Goal: Find specific page/section: Find specific page/section

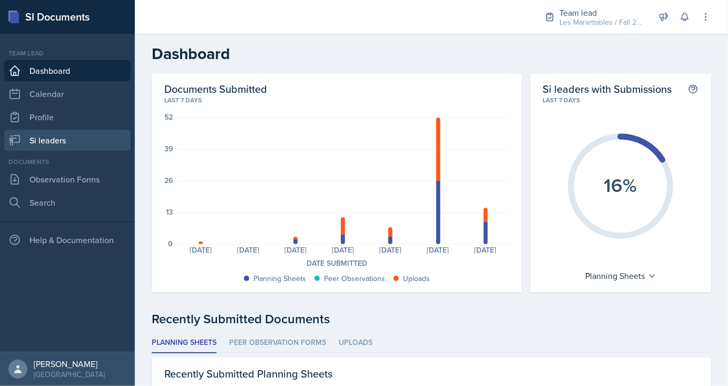
click at [66, 144] on link "Si leaders" at bounding box center [67, 140] width 126 height 21
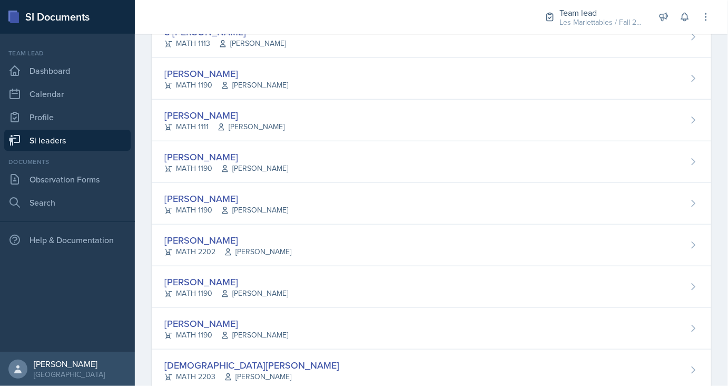
scroll to position [566, 0]
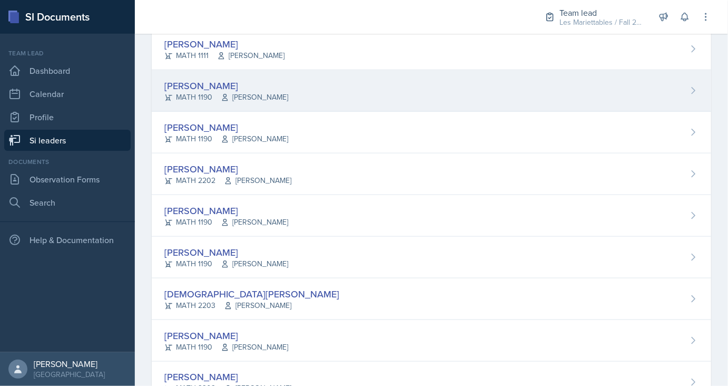
click at [200, 77] on div "[PERSON_NAME] MATH 1190 [PERSON_NAME]" at bounding box center [431, 91] width 559 height 42
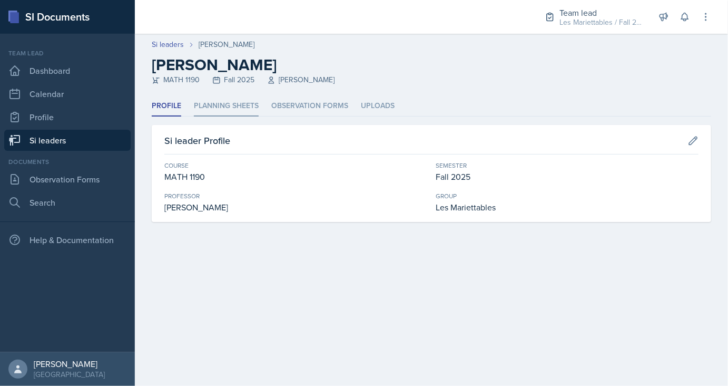
drag, startPoint x: 219, startPoint y: 106, endPoint x: 234, endPoint y: 107, distance: 14.8
click at [220, 106] on li "Planning Sheets" at bounding box center [226, 106] width 65 height 21
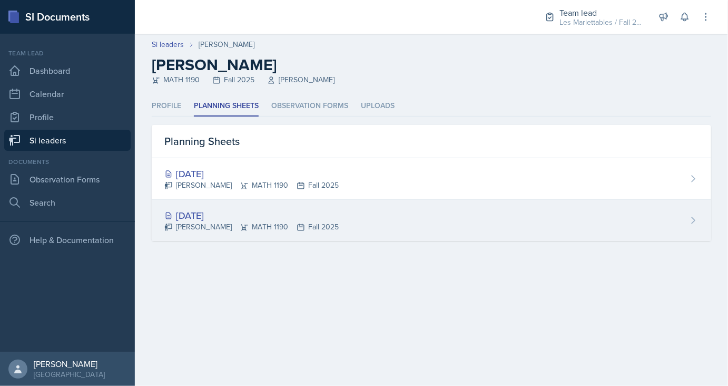
click at [210, 208] on div "[DATE] [PERSON_NAME] MATH 1190 Fall 2025" at bounding box center [431, 220] width 559 height 41
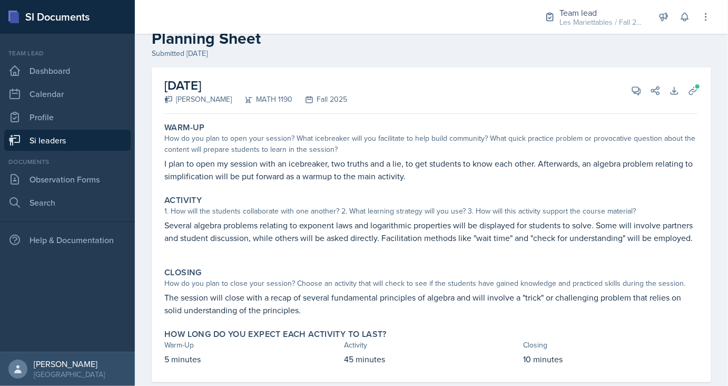
scroll to position [48, 0]
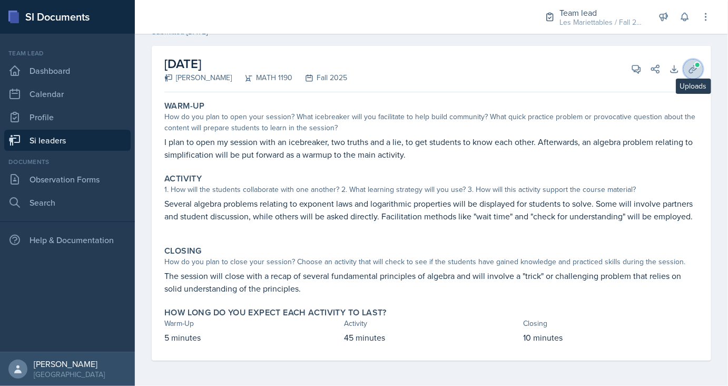
click at [696, 74] on button "Uploads" at bounding box center [693, 69] width 19 height 19
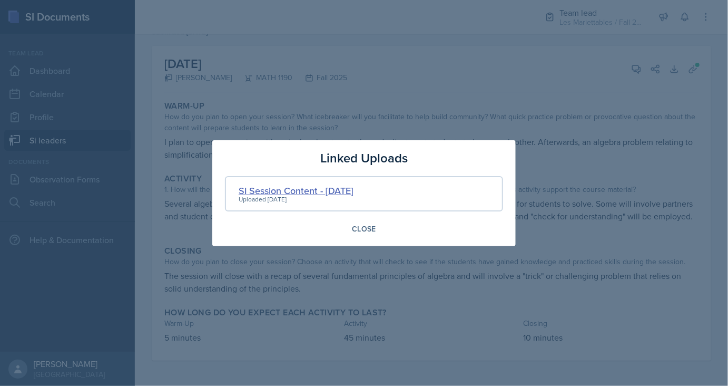
click at [313, 194] on div "SI Session Content - [DATE]" at bounding box center [296, 190] width 115 height 14
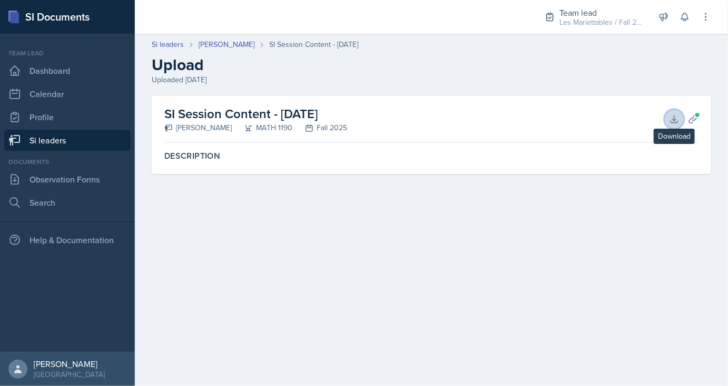
click at [677, 118] on icon at bounding box center [674, 119] width 11 height 11
click at [228, 47] on link "[PERSON_NAME]" at bounding box center [227, 44] width 56 height 11
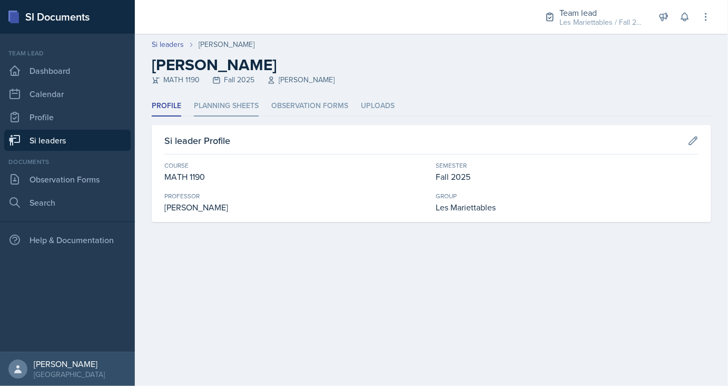
click at [215, 103] on li "Planning Sheets" at bounding box center [226, 106] width 65 height 21
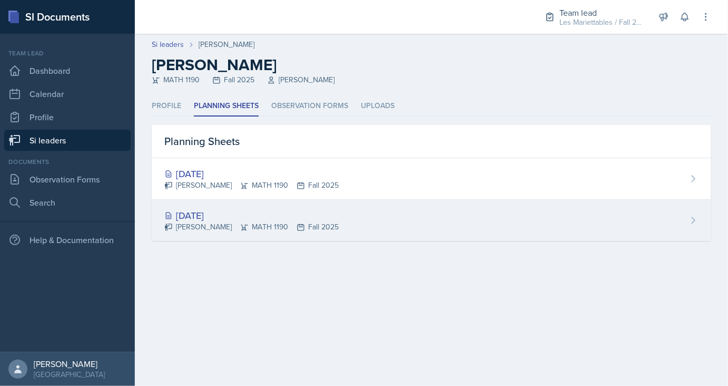
click at [222, 215] on div "[DATE]" at bounding box center [251, 215] width 174 height 14
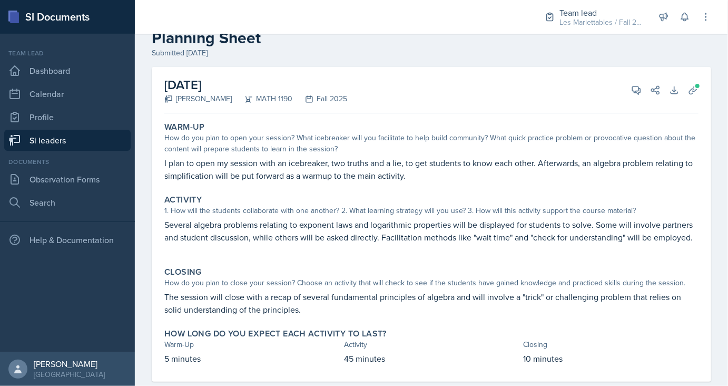
scroll to position [48, 0]
